Goal: Information Seeking & Learning: Learn about a topic

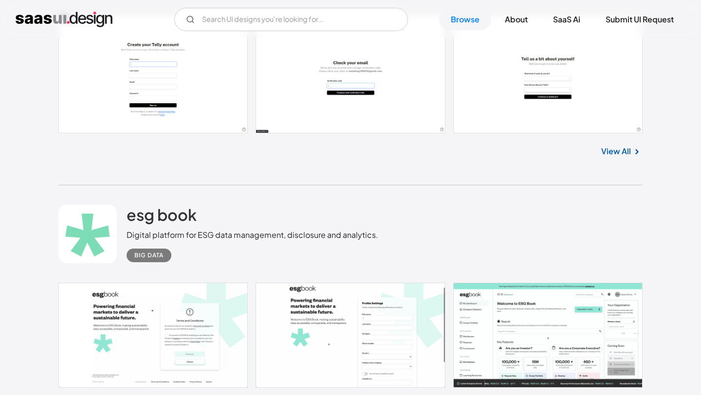
scroll to position [1122, 0]
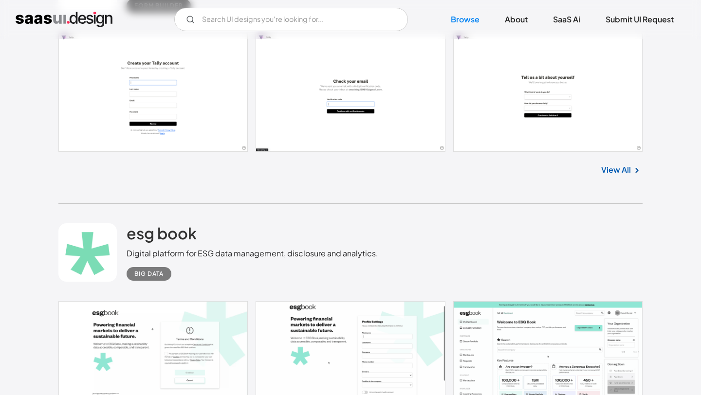
click at [167, 86] on link at bounding box center [350, 92] width 584 height 119
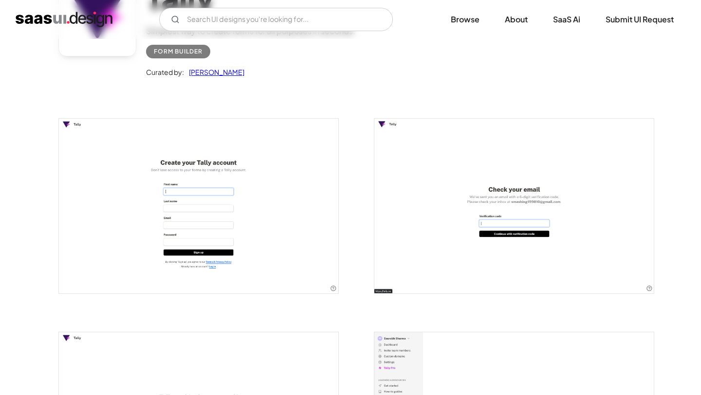
scroll to position [112, 0]
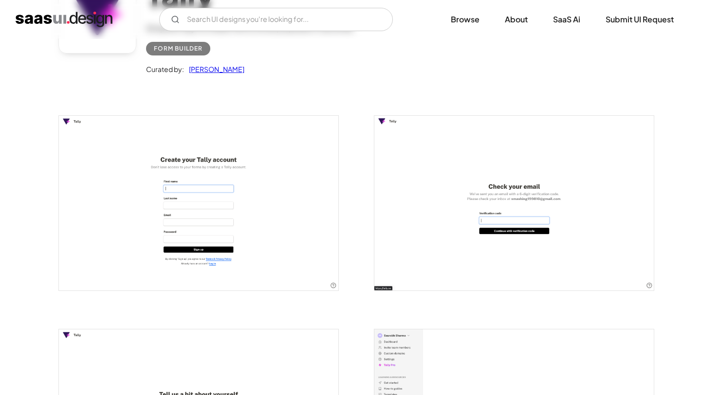
click at [224, 71] on link "[PERSON_NAME]" at bounding box center [214, 69] width 60 height 12
click at [192, 224] on img "open lightbox" at bounding box center [198, 203] width 279 height 175
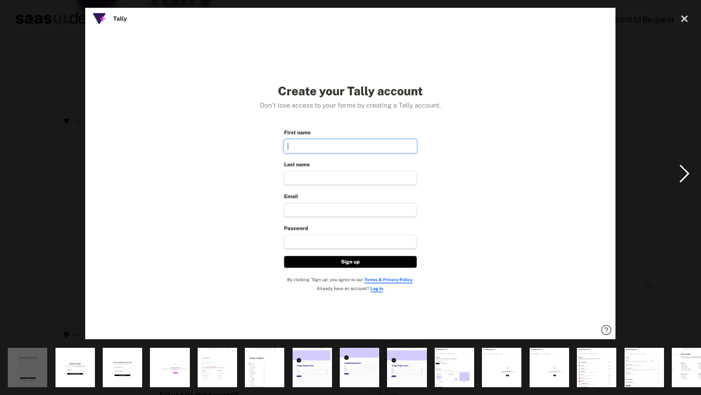
click at [687, 174] on div "next image" at bounding box center [684, 174] width 33 height 332
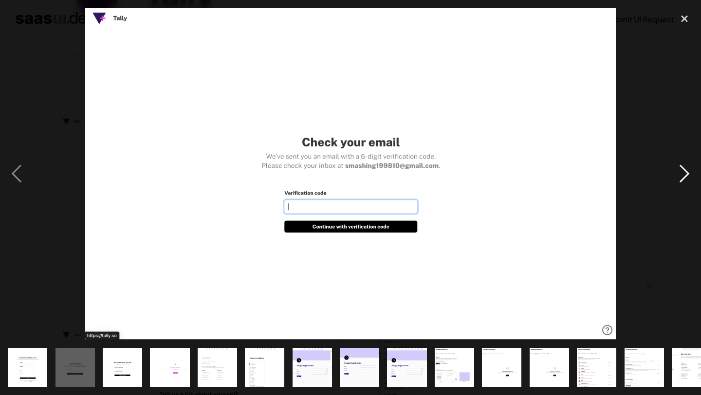
click at [686, 173] on div "next image" at bounding box center [684, 174] width 33 height 332
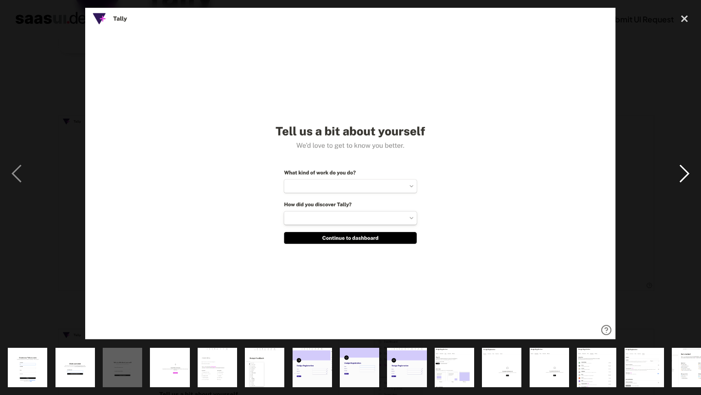
click at [686, 173] on div "next image" at bounding box center [684, 174] width 33 height 332
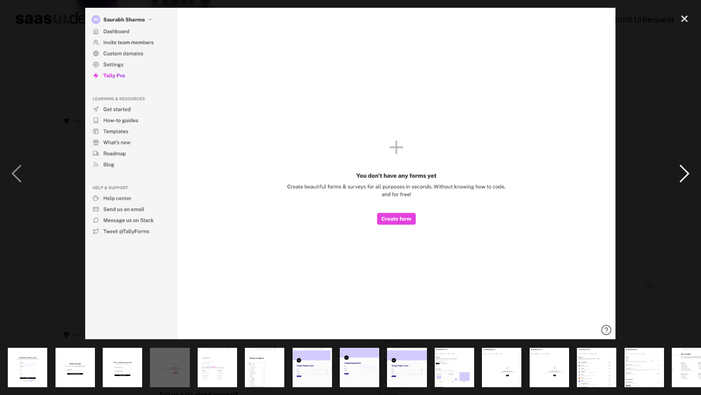
click at [686, 173] on div "next image" at bounding box center [684, 174] width 33 height 332
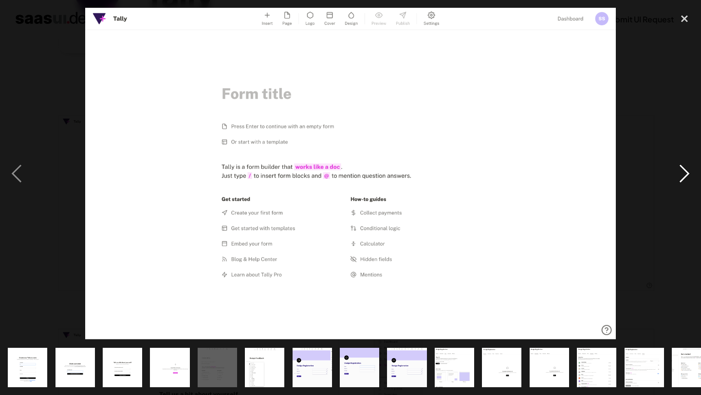
click at [686, 173] on div "next image" at bounding box center [684, 174] width 33 height 332
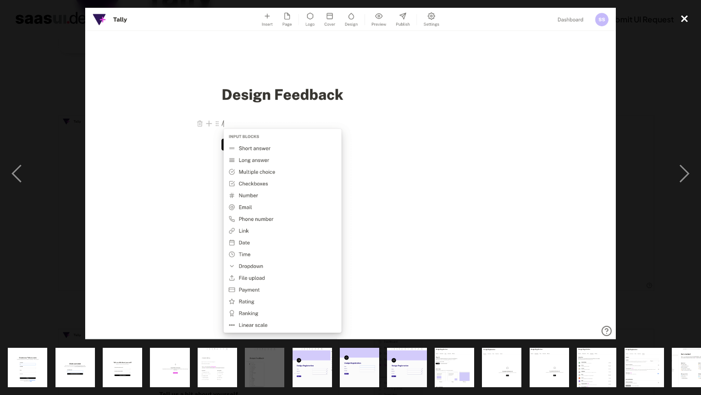
click at [680, 14] on div "close lightbox" at bounding box center [684, 18] width 33 height 21
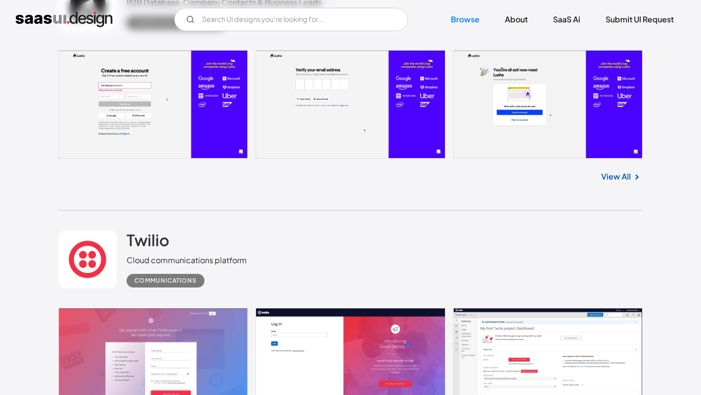
scroll to position [2162, 0]
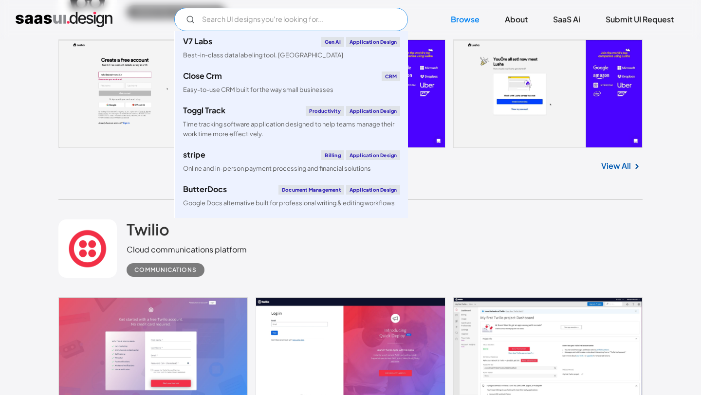
click at [236, 17] on input "Email Form" at bounding box center [291, 19] width 234 height 23
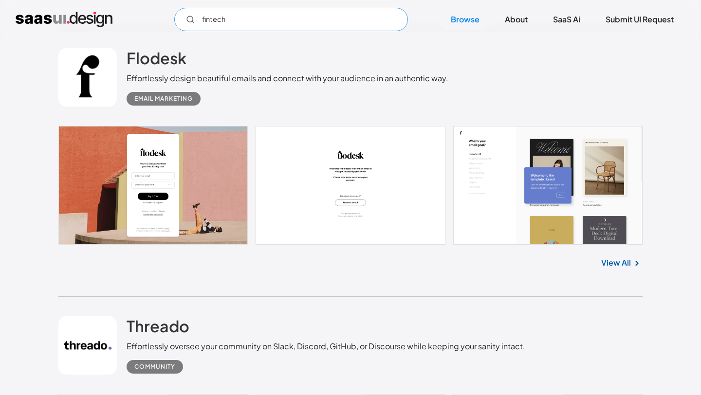
scroll to position [4938, 0]
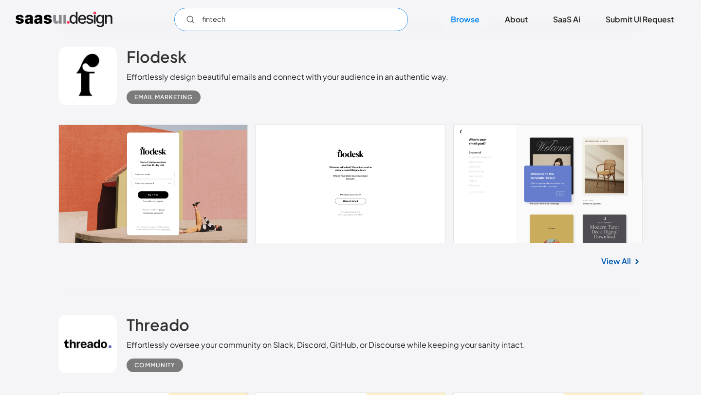
type input "fintech"
click at [148, 178] on link at bounding box center [350, 184] width 584 height 119
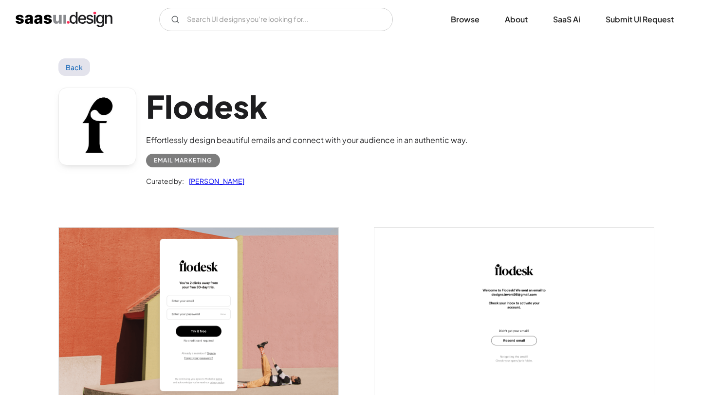
click at [148, 178] on div "Curated by:" at bounding box center [165, 181] width 38 height 12
click at [153, 264] on img "open lightbox" at bounding box center [198, 315] width 279 height 175
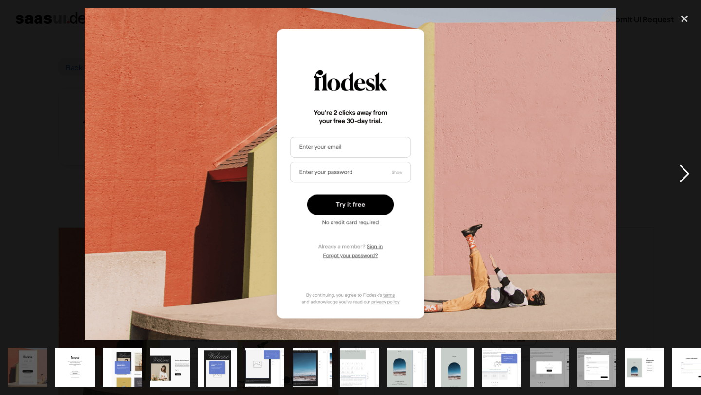
click at [682, 168] on div "next image" at bounding box center [684, 174] width 33 height 332
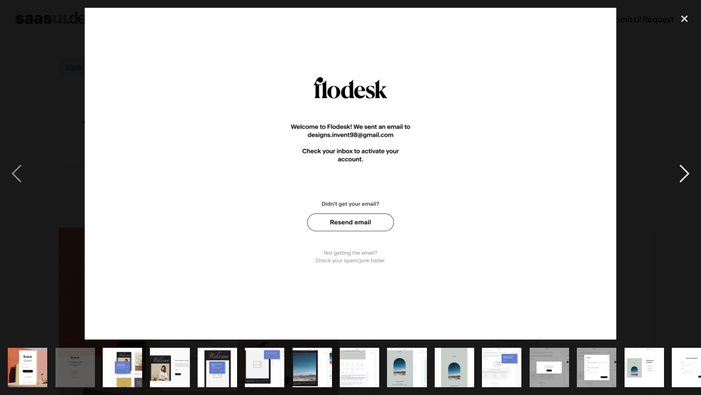
click at [682, 168] on div "next image" at bounding box center [684, 174] width 33 height 332
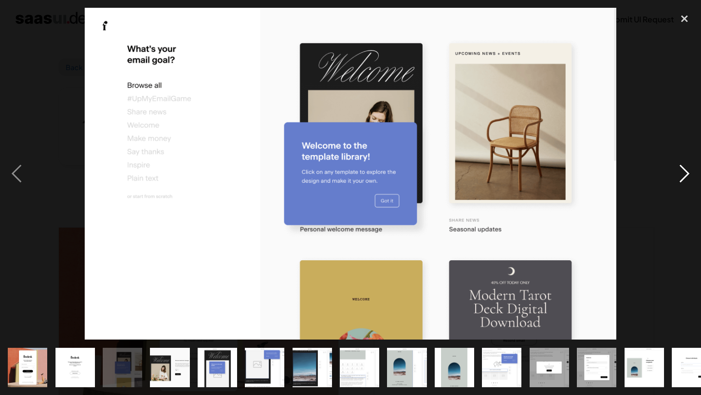
click at [682, 168] on div "next image" at bounding box center [684, 174] width 33 height 332
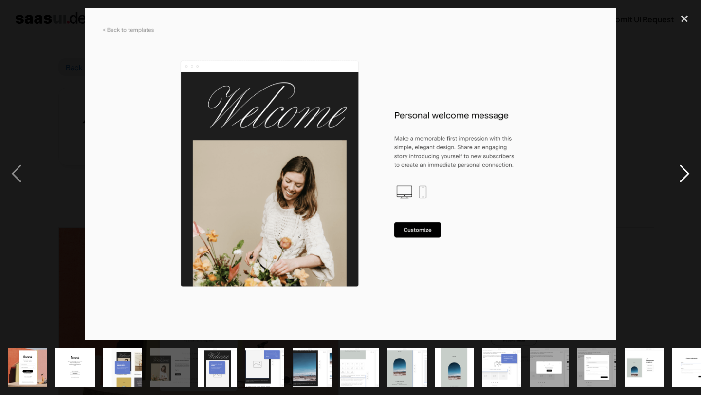
click at [682, 168] on div "next image" at bounding box center [684, 174] width 33 height 332
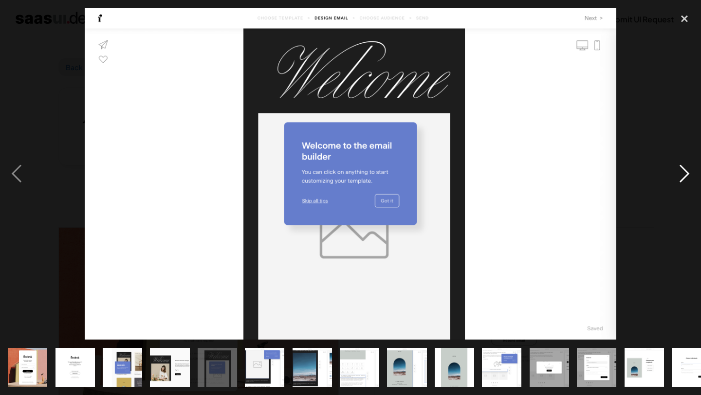
click at [682, 168] on div "next image" at bounding box center [684, 174] width 33 height 332
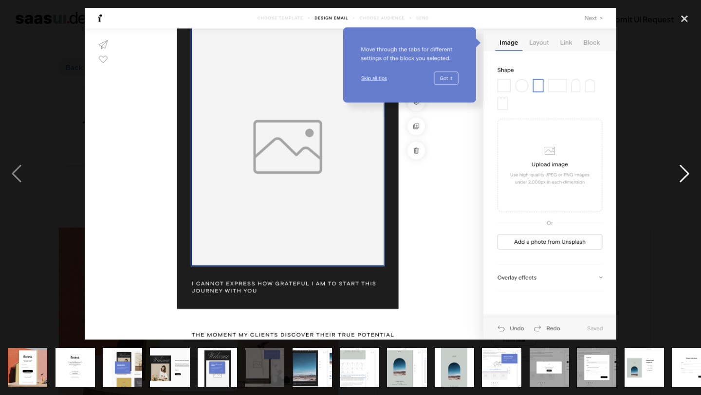
click at [682, 168] on div "next image" at bounding box center [684, 174] width 33 height 332
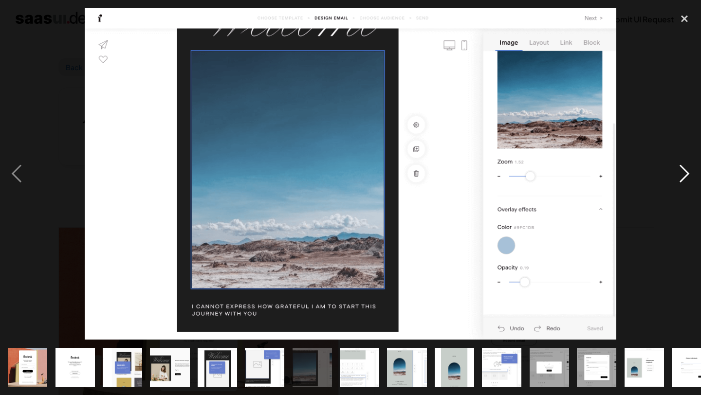
click at [682, 168] on div "next image" at bounding box center [684, 174] width 33 height 332
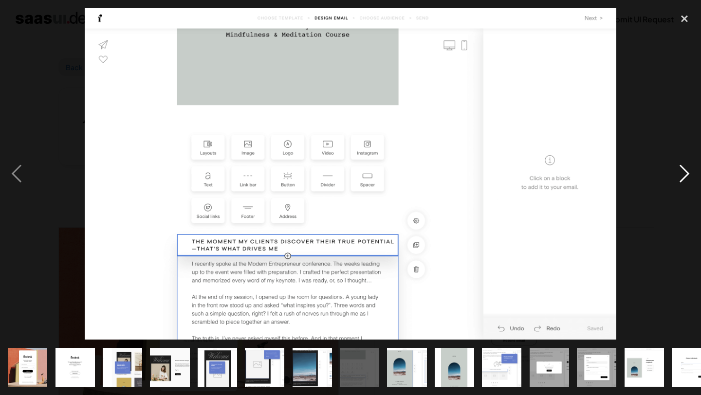
click at [682, 168] on div "next image" at bounding box center [684, 174] width 33 height 332
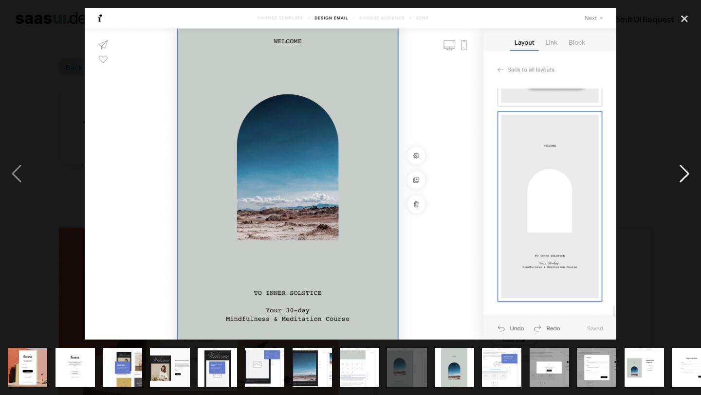
click at [682, 168] on div "next image" at bounding box center [684, 174] width 33 height 332
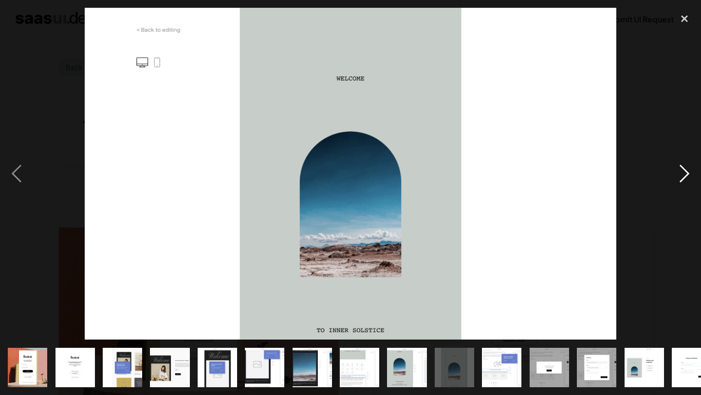
click at [682, 168] on div "next image" at bounding box center [684, 174] width 33 height 332
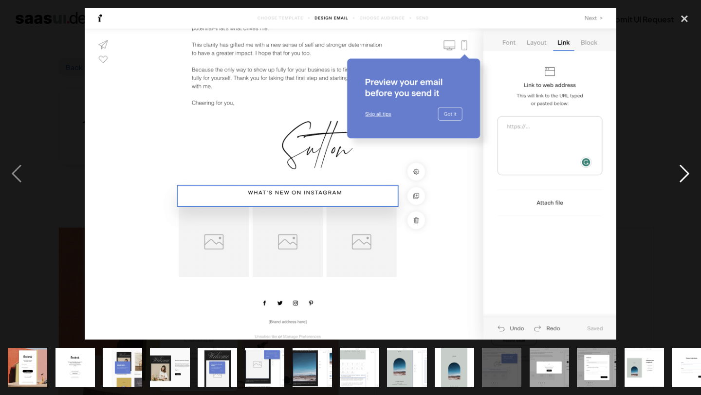
click at [682, 168] on div "next image" at bounding box center [684, 174] width 33 height 332
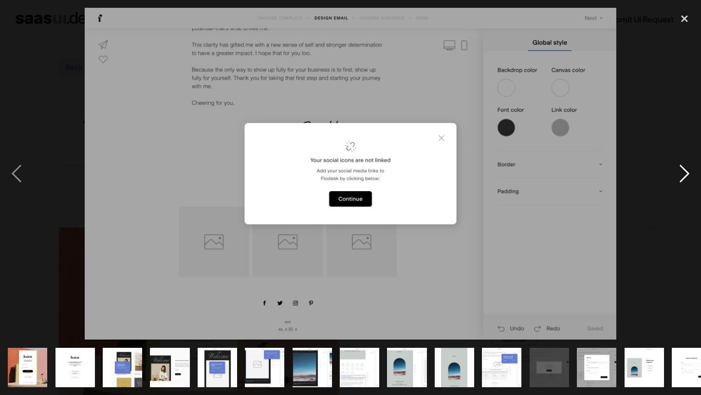
click at [682, 168] on div "next image" at bounding box center [684, 174] width 33 height 332
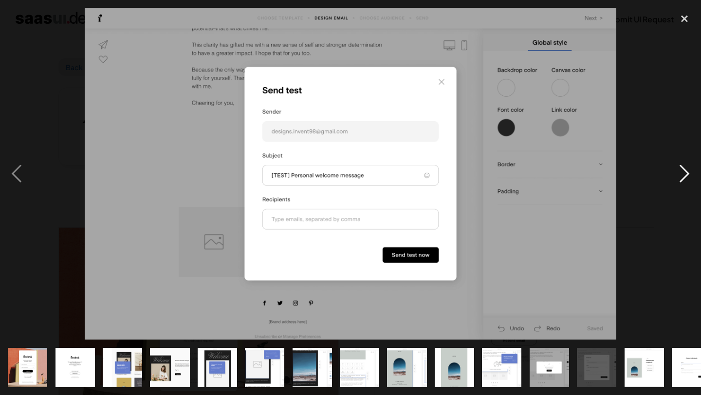
click at [682, 168] on div "next image" at bounding box center [684, 174] width 33 height 332
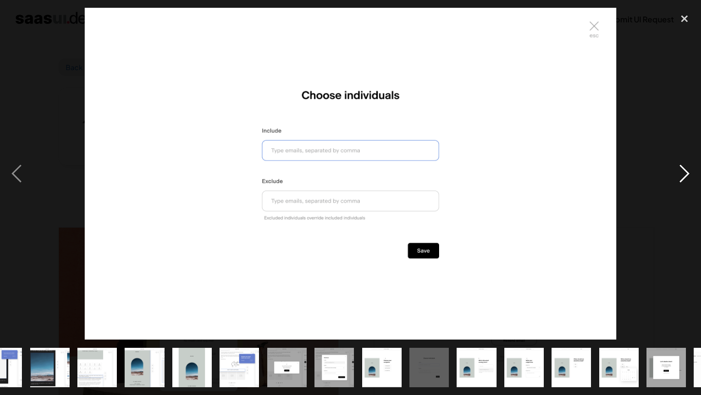
click at [682, 168] on div "next image" at bounding box center [684, 174] width 33 height 332
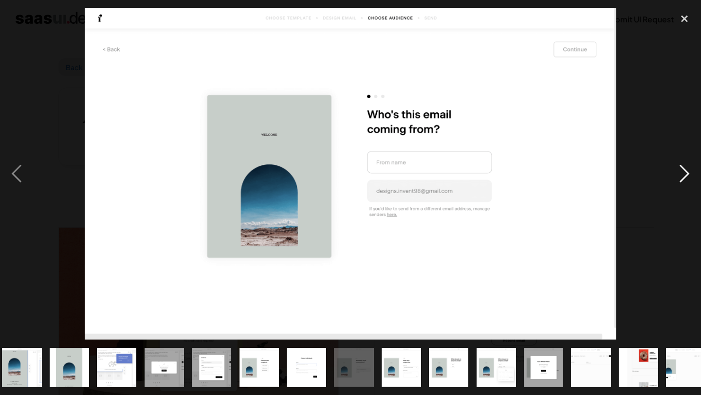
click at [682, 168] on div "next image" at bounding box center [684, 174] width 33 height 332
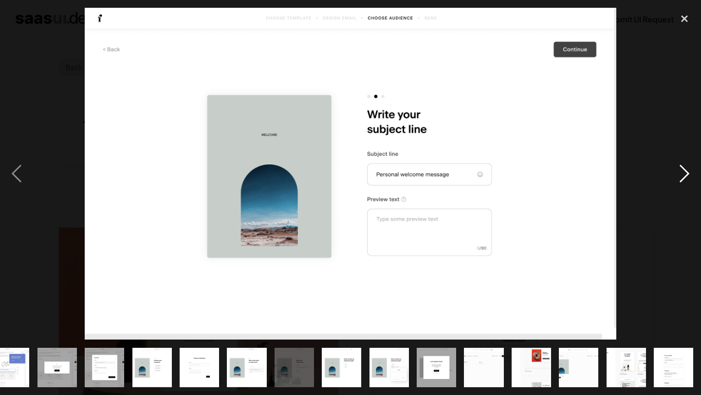
click at [682, 168] on div "next image" at bounding box center [684, 174] width 33 height 332
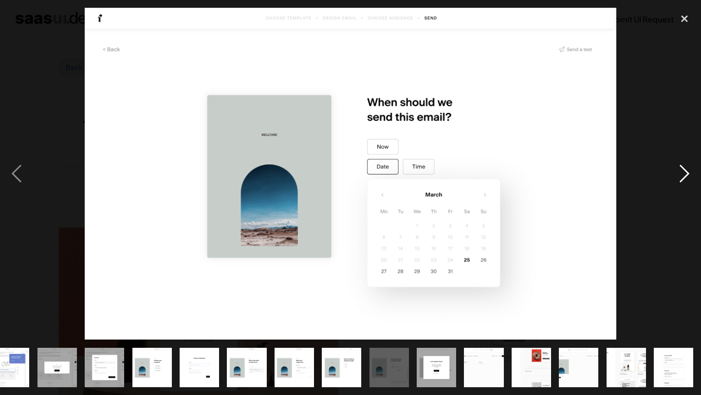
click at [682, 168] on div "next image" at bounding box center [684, 174] width 33 height 332
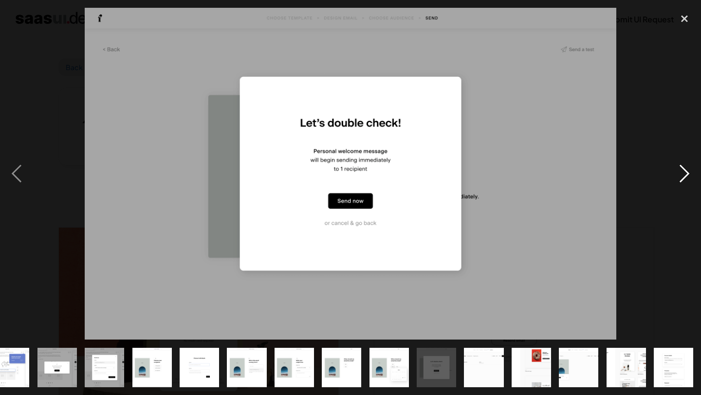
click at [682, 168] on div "next image" at bounding box center [684, 174] width 33 height 332
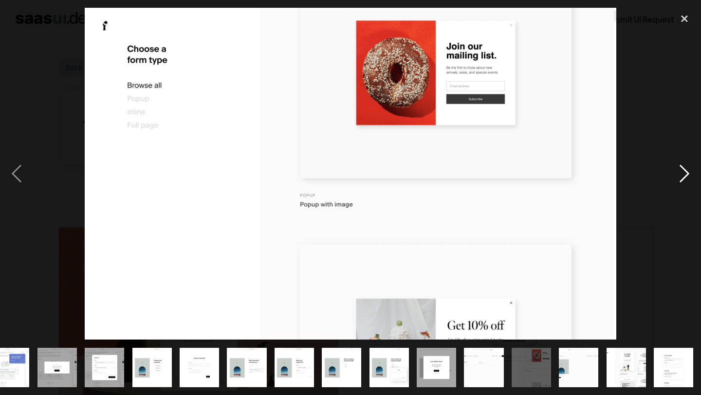
click at [682, 168] on div "next image" at bounding box center [684, 174] width 33 height 332
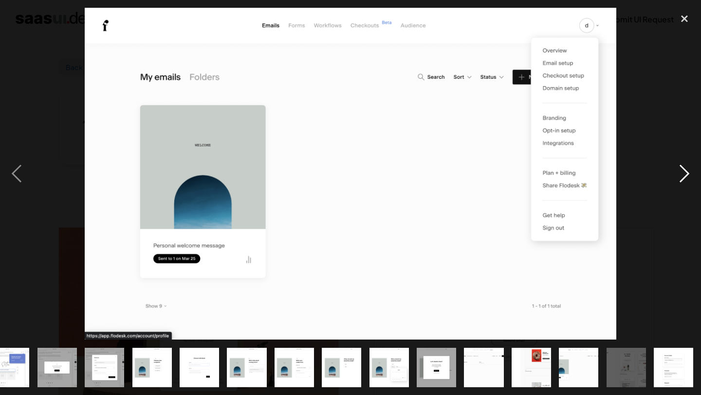
click at [682, 168] on div "next image" at bounding box center [684, 174] width 33 height 332
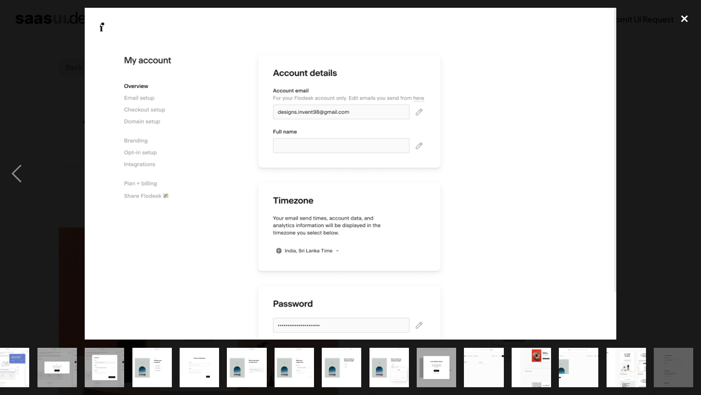
click at [682, 20] on div "close lightbox" at bounding box center [684, 18] width 33 height 21
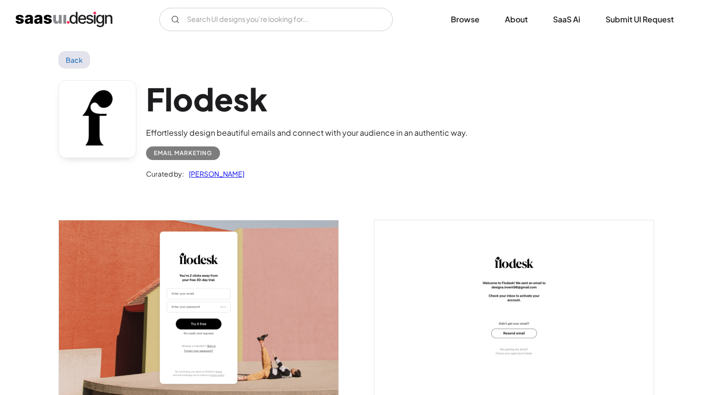
scroll to position [0, 0]
